Goal: Browse casually

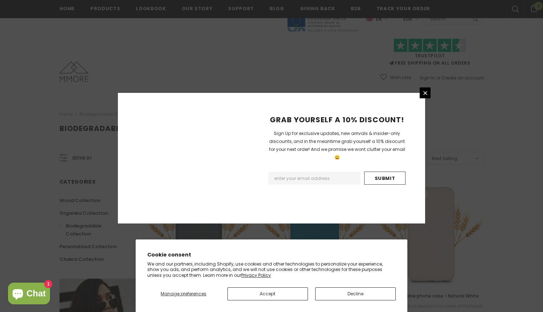
scroll to position [834, 0]
